Goal: Information Seeking & Learning: Learn about a topic

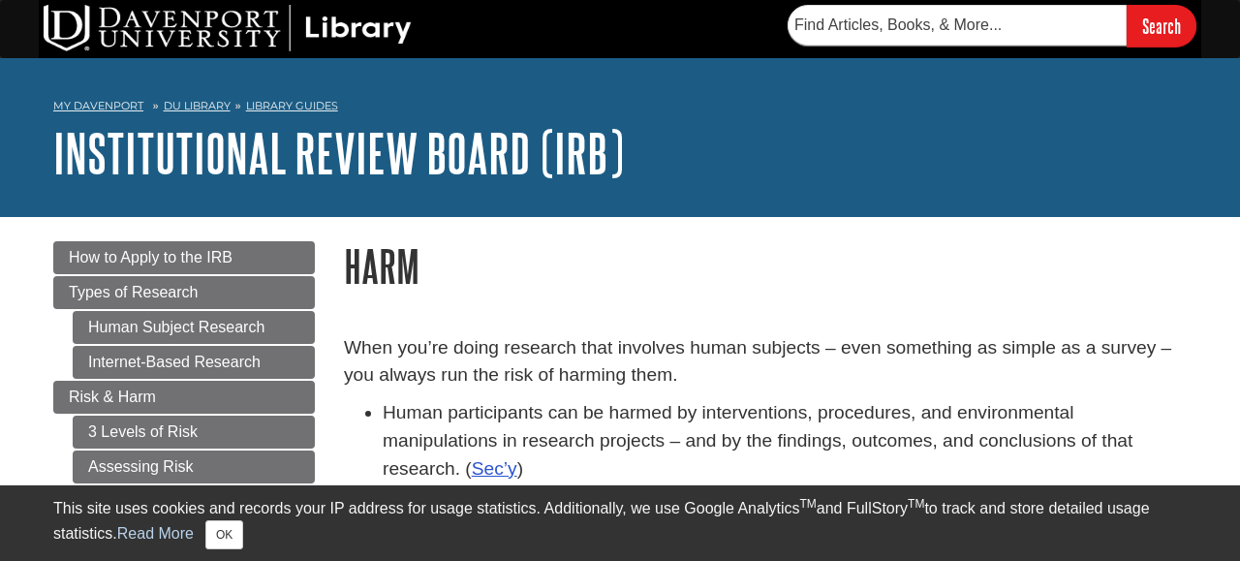
click at [538, 363] on p "When you’re doing research that involves human subjects – even something as sim…" at bounding box center [765, 362] width 843 height 56
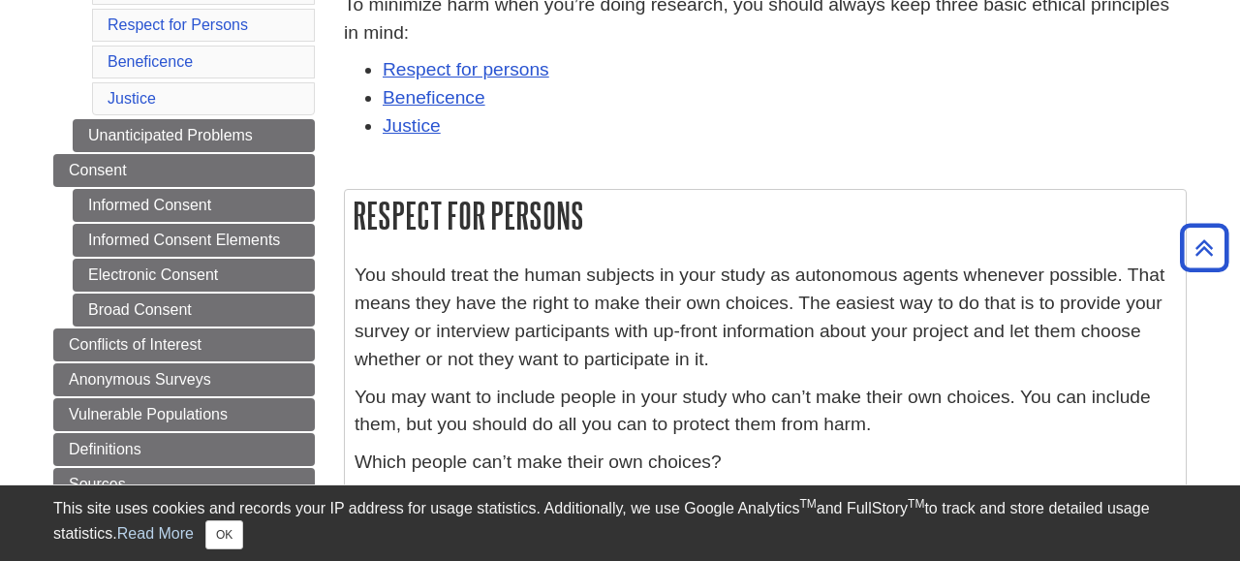
scroll to position [484, 0]
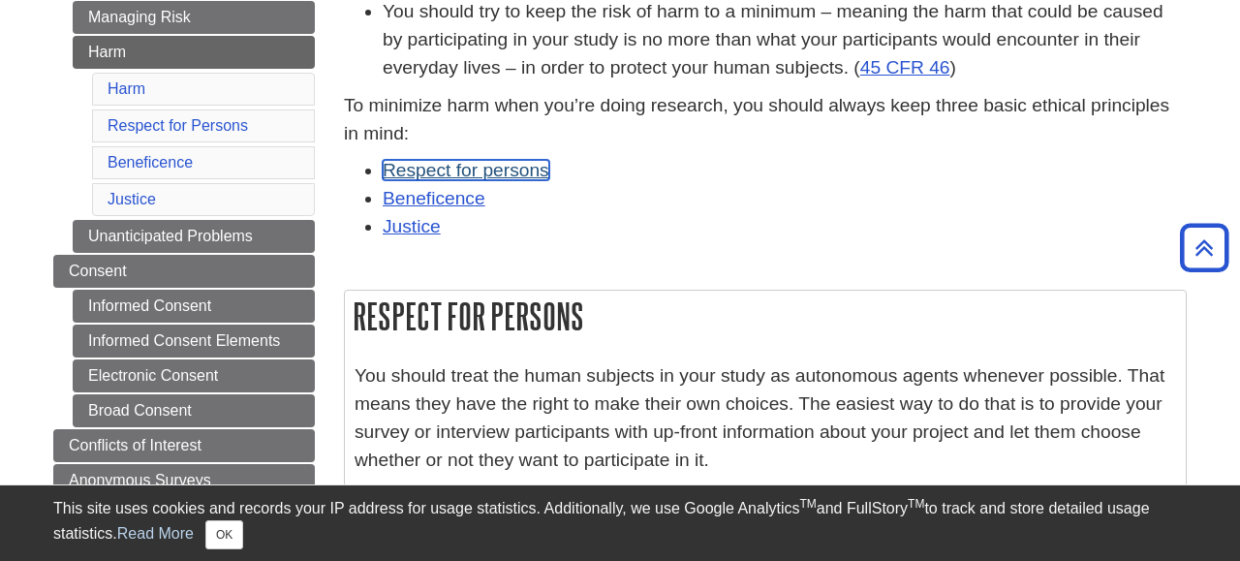
click at [507, 172] on link "Respect for persons" at bounding box center [466, 170] width 167 height 20
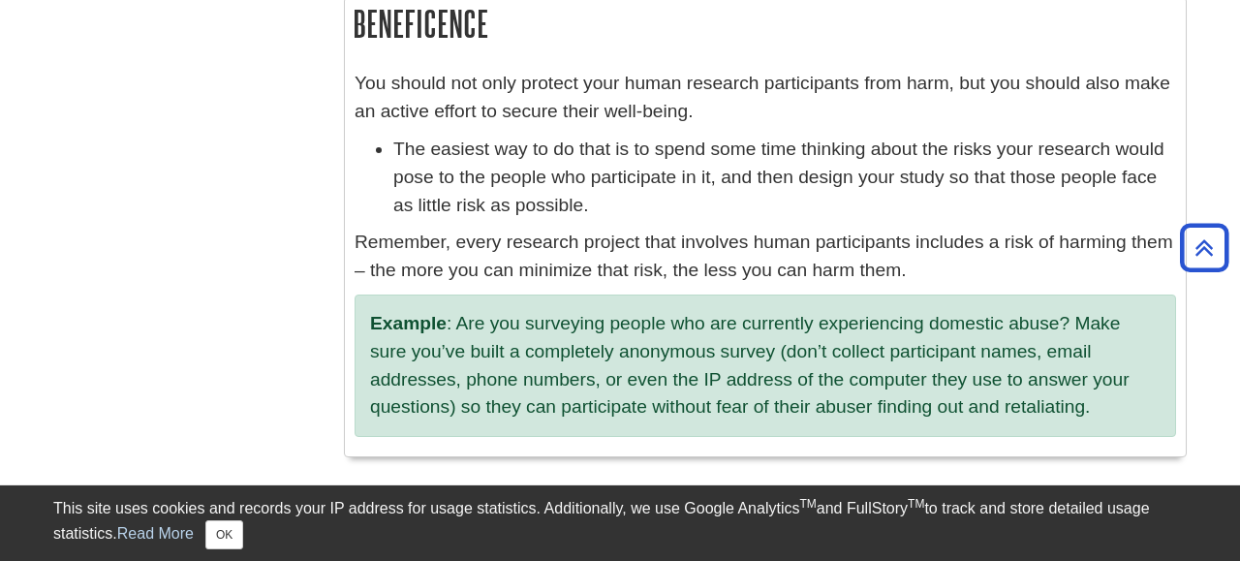
scroll to position [1531, 0]
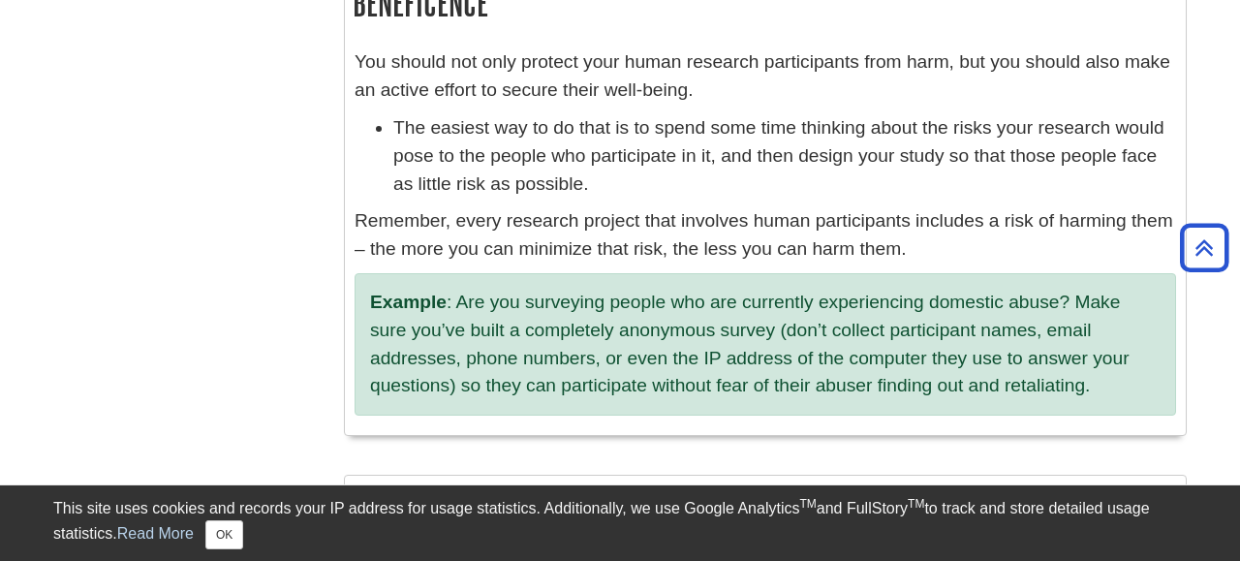
click at [513, 175] on li "The easiest way to do that is to spend some time thinking about the risks your …" at bounding box center [784, 155] width 783 height 83
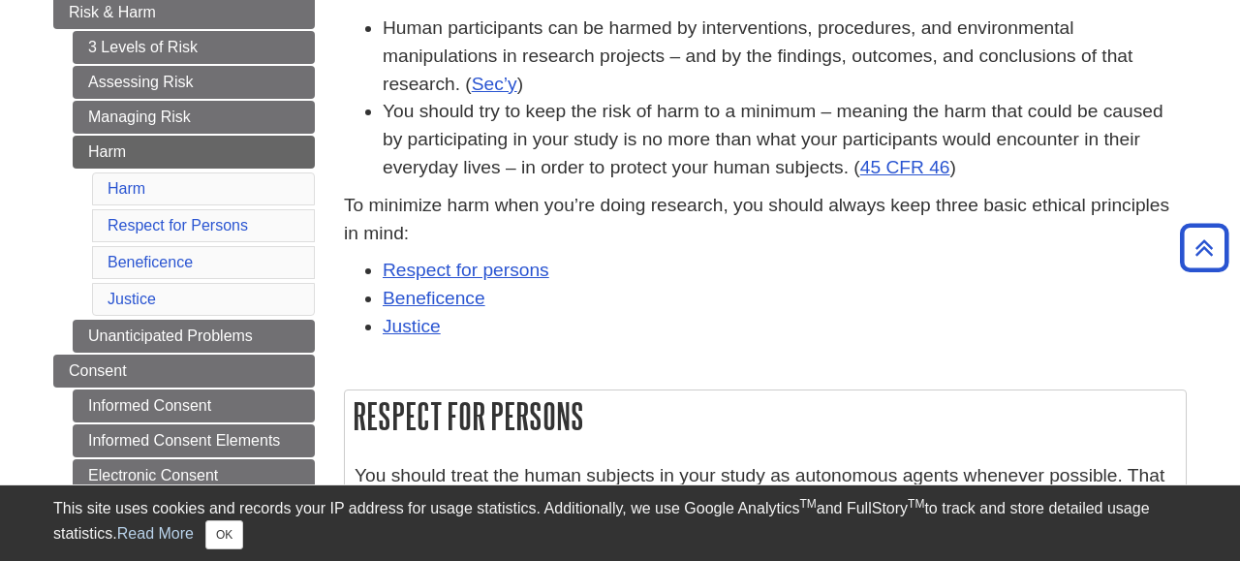
scroll to position [0, 0]
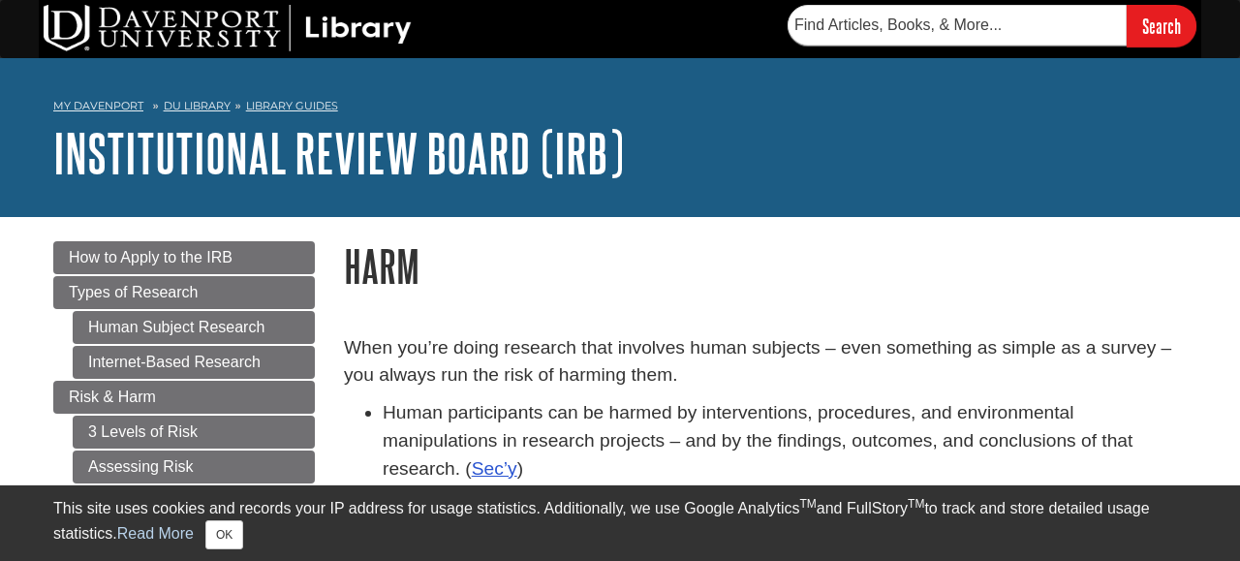
click at [564, 384] on p "When you’re doing research that involves human subjects – even something as sim…" at bounding box center [765, 362] width 843 height 56
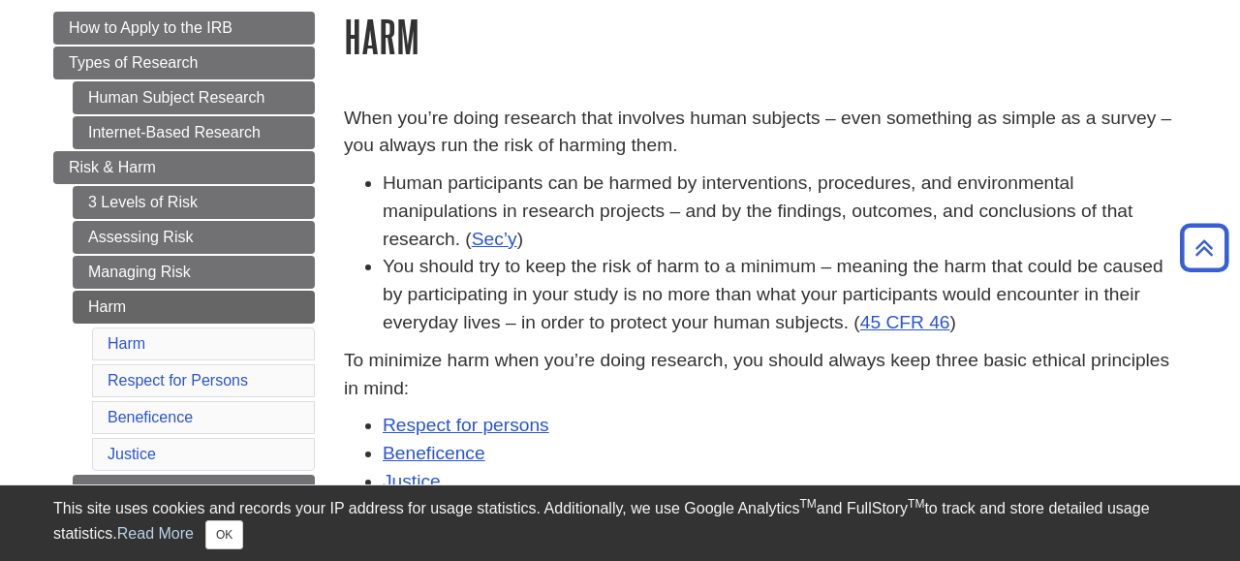
click at [567, 242] on li "Human participants can be harmed by interventions, procedures, and environmenta…" at bounding box center [785, 211] width 804 height 83
click at [554, 203] on li "Human participants can be harmed by interventions, procedures, and environmenta…" at bounding box center [785, 211] width 804 height 83
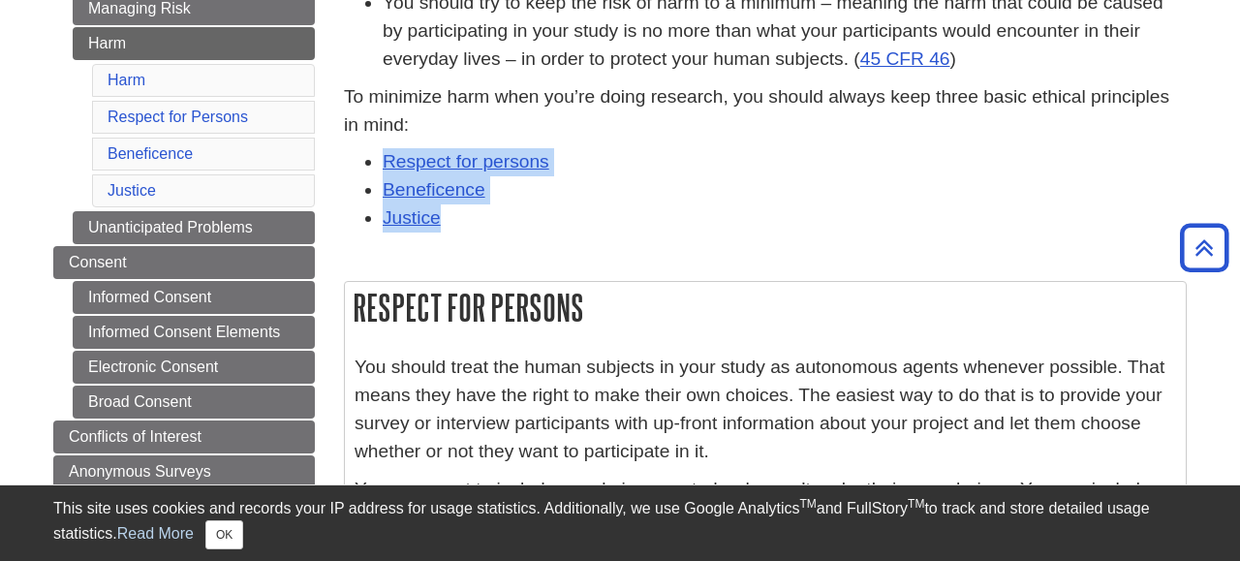
drag, startPoint x: 458, startPoint y: 226, endPoint x: 376, endPoint y: 164, distance: 103.1
click at [376, 164] on ul "Respect for persons Beneficence Justice" at bounding box center [765, 189] width 843 height 83
copy ul "Respect for persons Beneficence Justice"
